Goal: Information Seeking & Learning: Learn about a topic

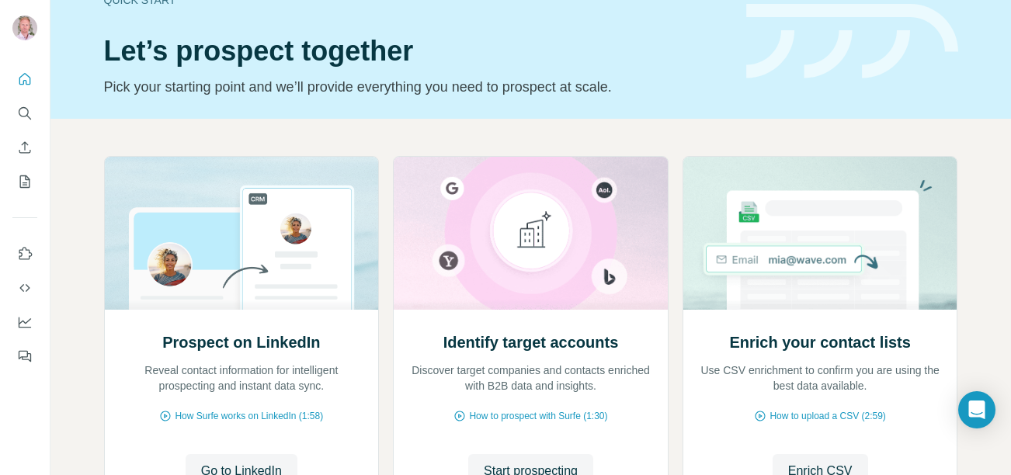
scroll to position [84, 0]
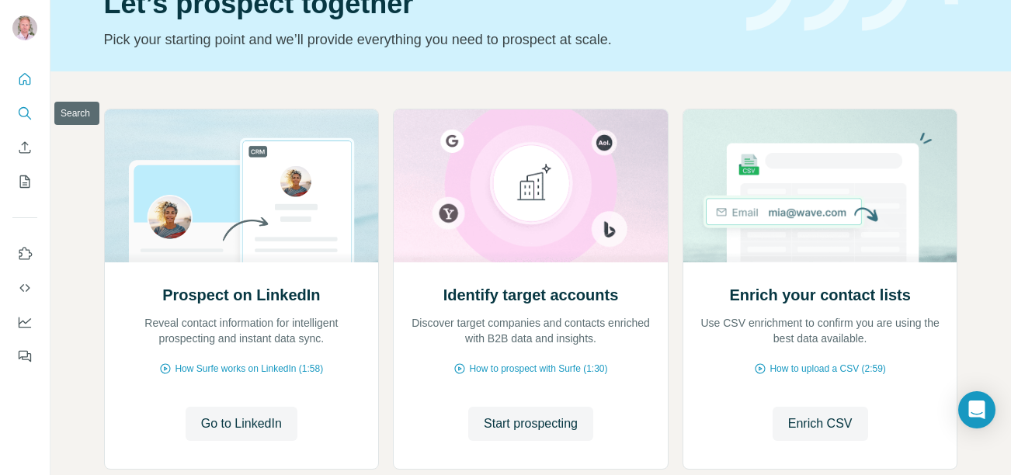
click at [26, 116] on icon "Search" at bounding box center [25, 114] width 16 height 16
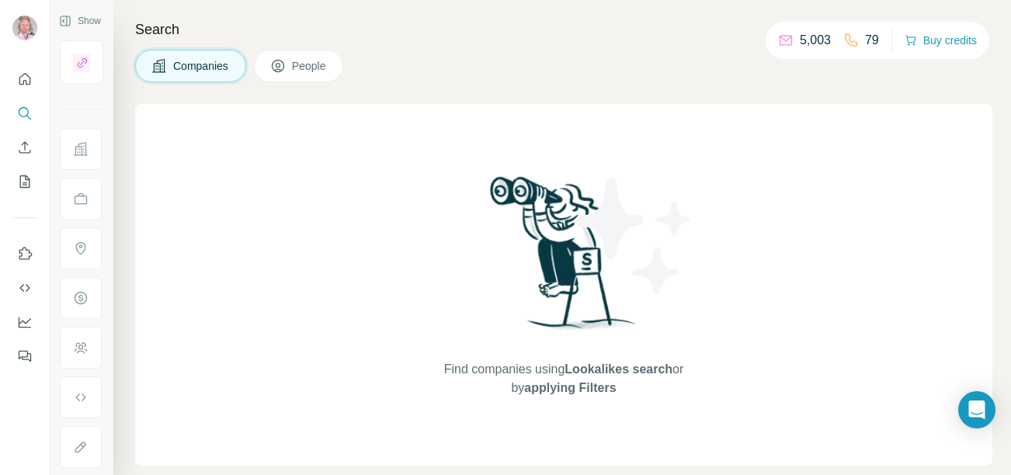
click at [552, 373] on span "Find companies using Lookalikes search or by applying Filters" at bounding box center [563, 378] width 248 height 37
click at [177, 64] on span "Companies" at bounding box center [201, 66] width 57 height 16
click at [578, 59] on div "Companies People" at bounding box center [563, 66] width 857 height 33
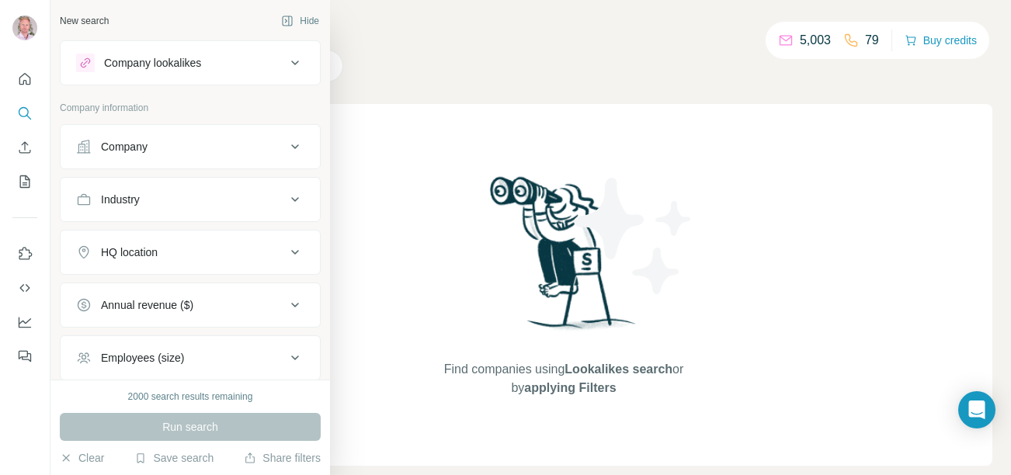
click at [211, 199] on div "Industry" at bounding box center [181, 200] width 210 height 16
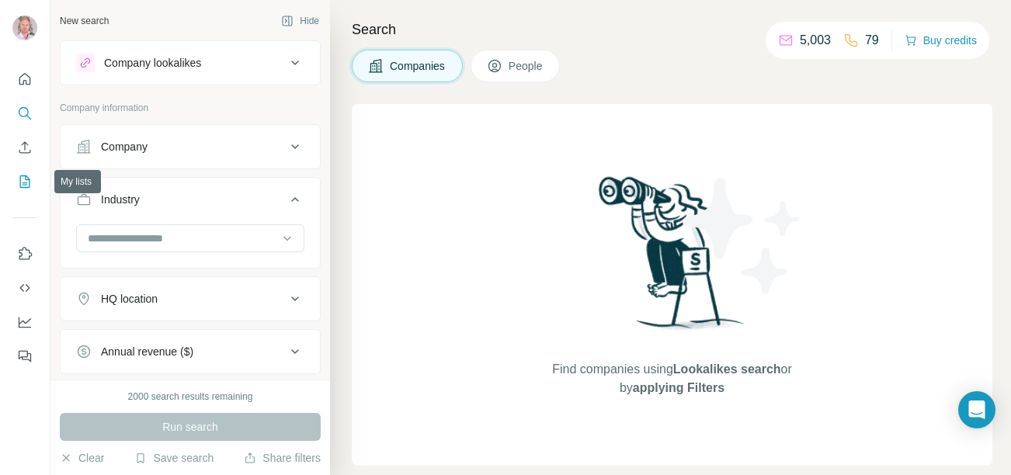
click at [26, 187] on icon "My lists" at bounding box center [25, 181] width 10 height 12
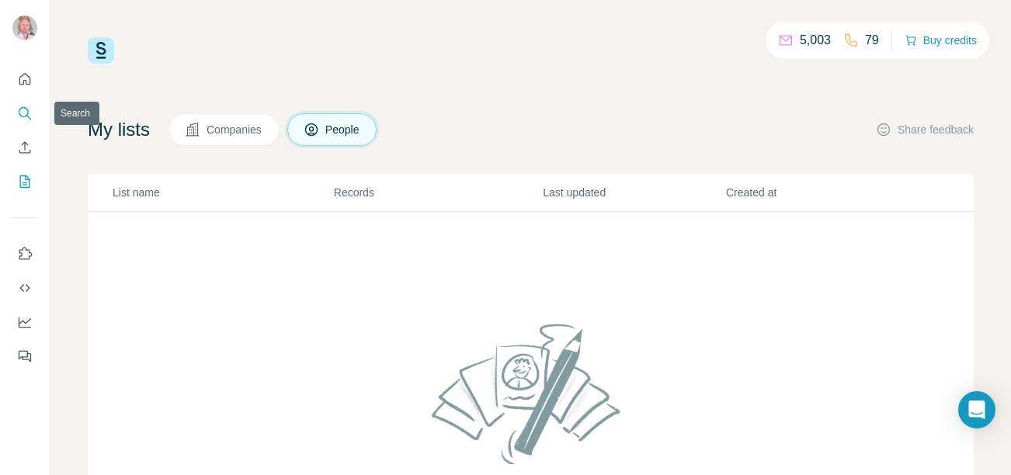
click at [22, 113] on icon "Search" at bounding box center [25, 114] width 16 height 16
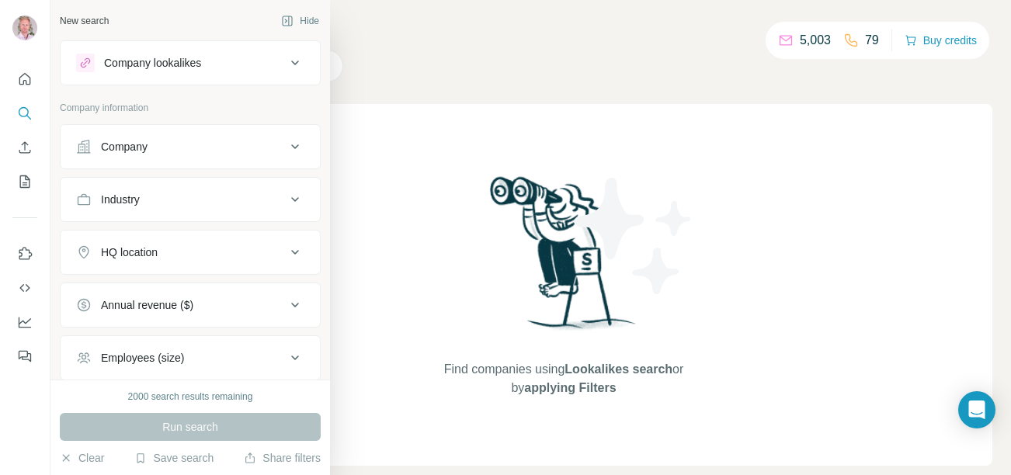
click at [168, 193] on div "Industry" at bounding box center [181, 200] width 210 height 16
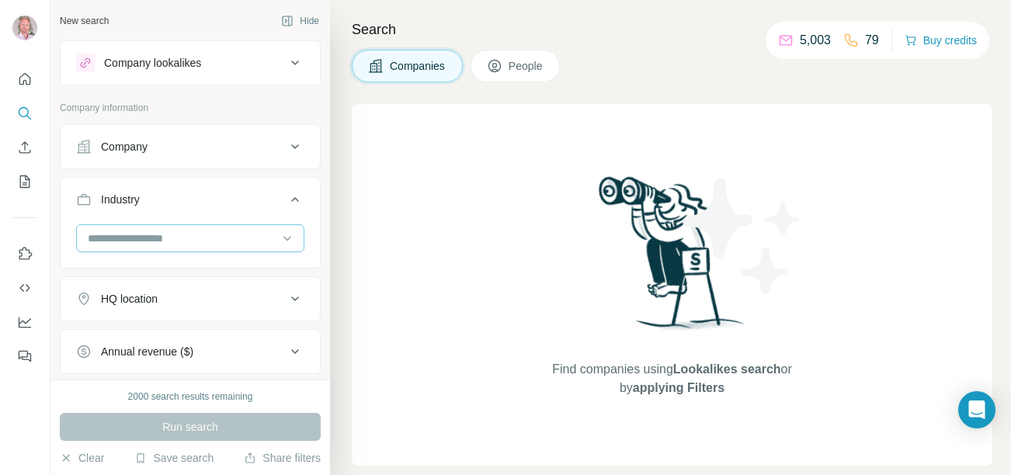
click at [182, 234] on input at bounding box center [182, 238] width 192 height 17
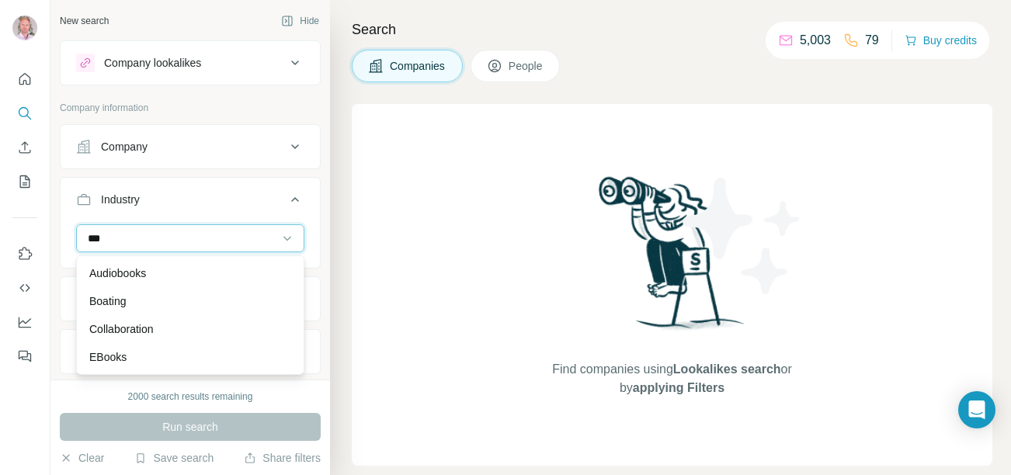
type input "****"
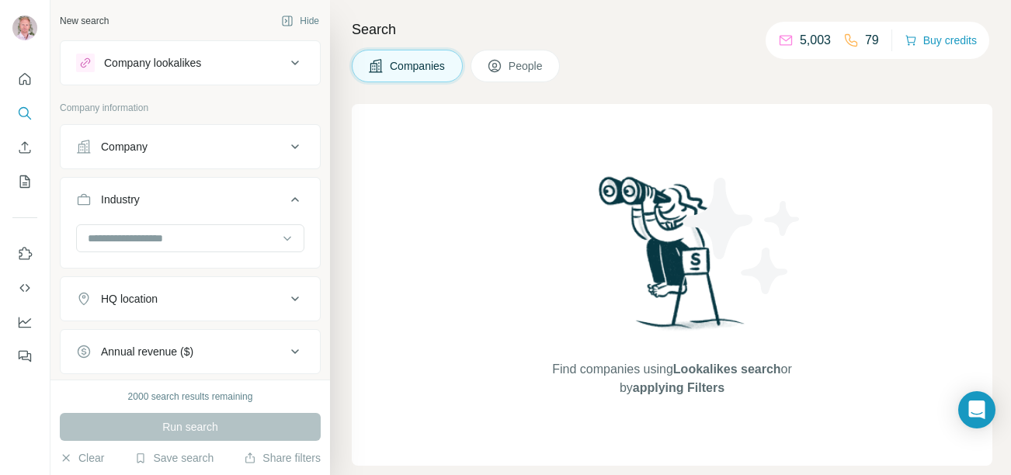
click at [61, 220] on button "Industry" at bounding box center [190, 202] width 259 height 43
click at [152, 154] on button "Company" at bounding box center [190, 146] width 259 height 37
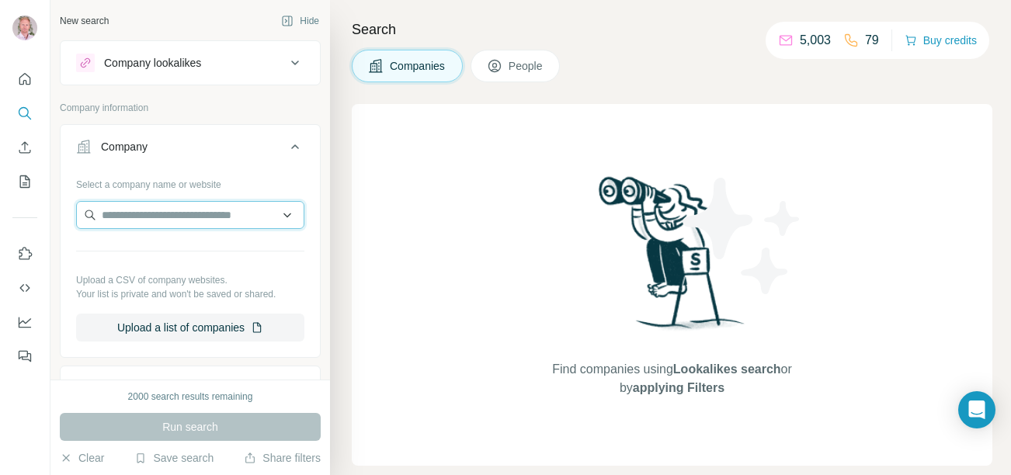
click at [161, 220] on input "text" at bounding box center [190, 215] width 228 height 28
click at [62, 208] on div "Select a company name or website Upload a CSV of company websites. Your list is…" at bounding box center [190, 263] width 259 height 182
click at [55, 259] on div "New search Hide Company lookalikes Company information Company Select a company…" at bounding box center [189, 190] width 279 height 380
click at [293, 146] on icon at bounding box center [295, 146] width 19 height 19
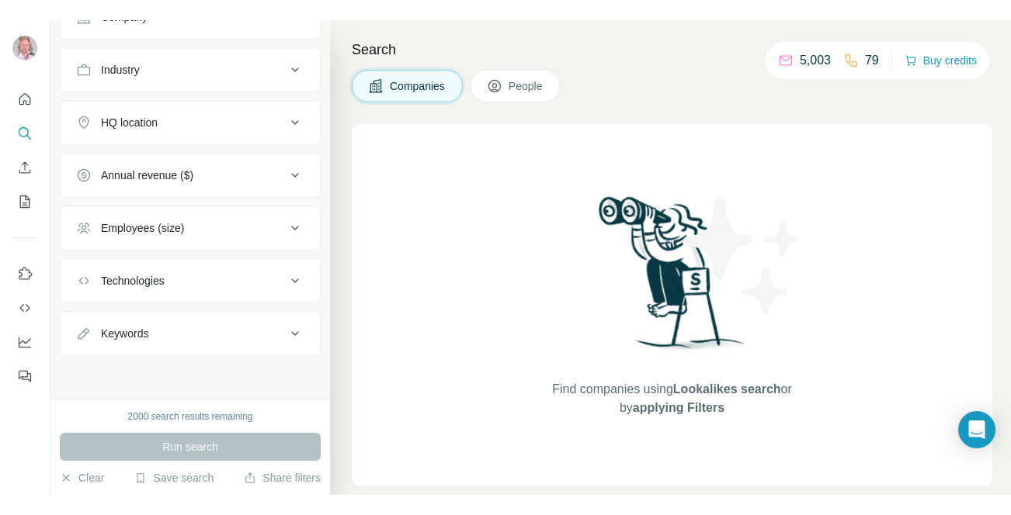
scroll to position [109, 0]
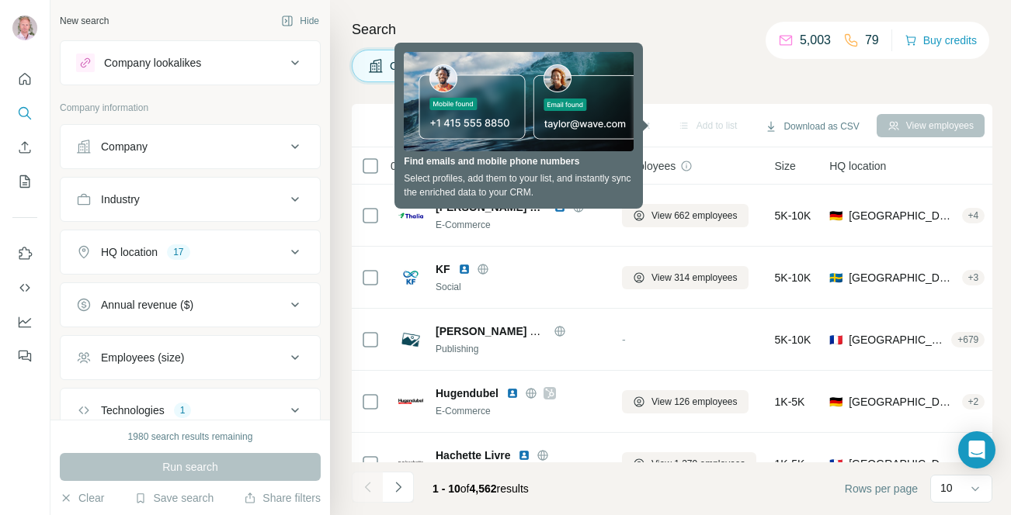
click at [696, 30] on h4 "Search" at bounding box center [672, 30] width 640 height 22
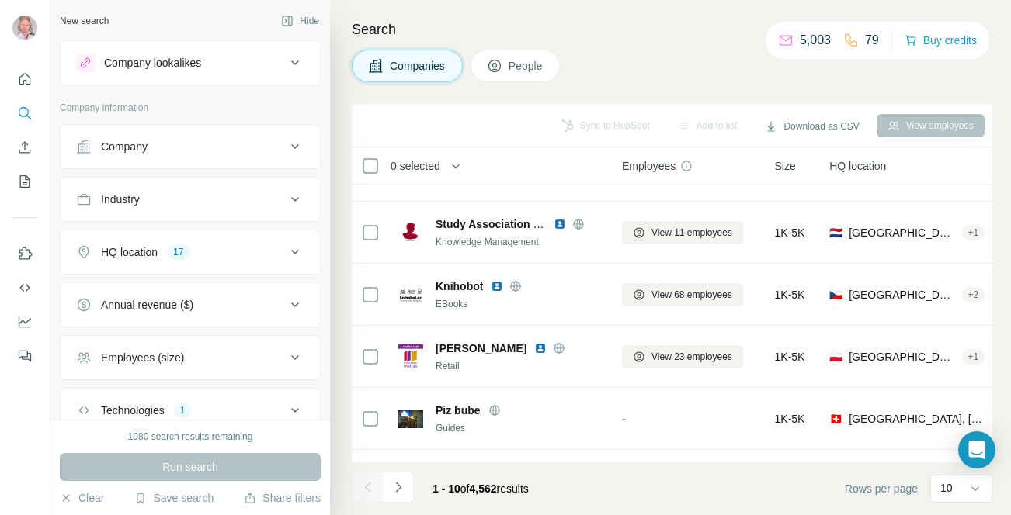
scroll to position [343, 0]
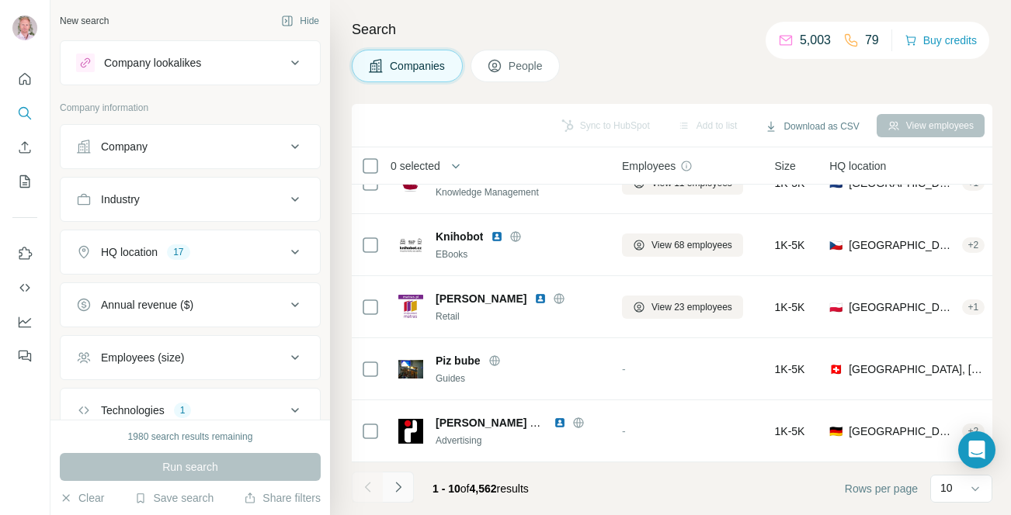
click at [401, 474] on icon "Navigate to next page" at bounding box center [398, 488] width 16 height 16
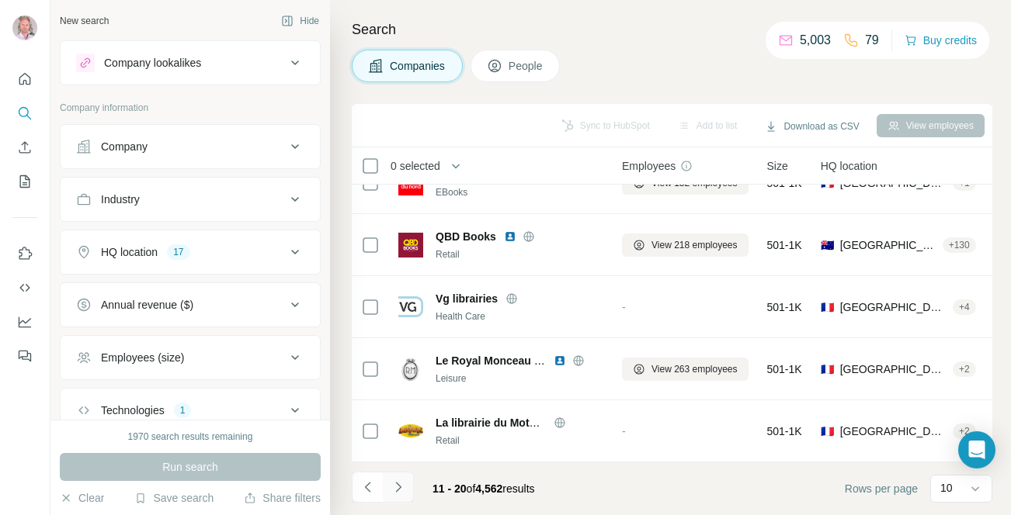
click at [407, 474] on button "Navigate to next page" at bounding box center [398, 487] width 31 height 31
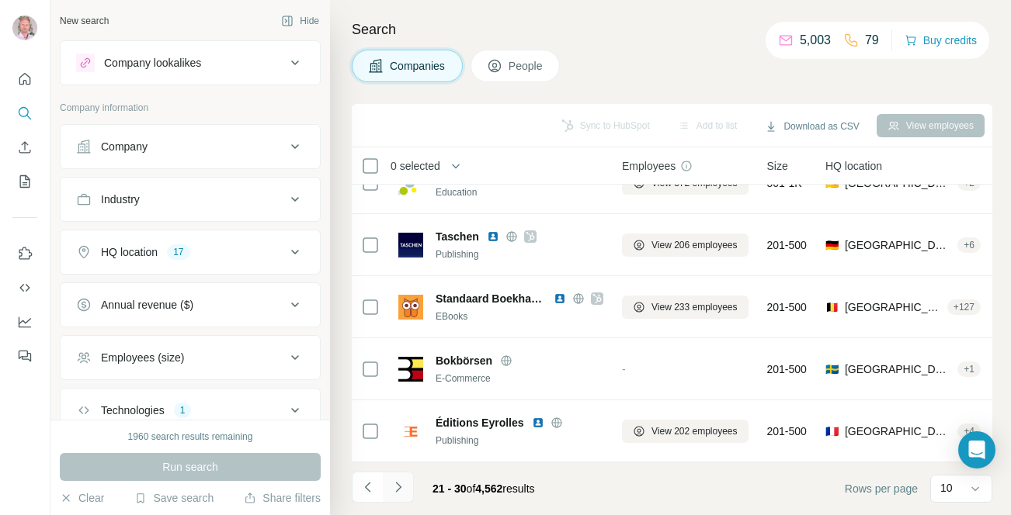
click at [403, 474] on icon "Navigate to next page" at bounding box center [398, 488] width 16 height 16
